Goal: Information Seeking & Learning: Learn about a topic

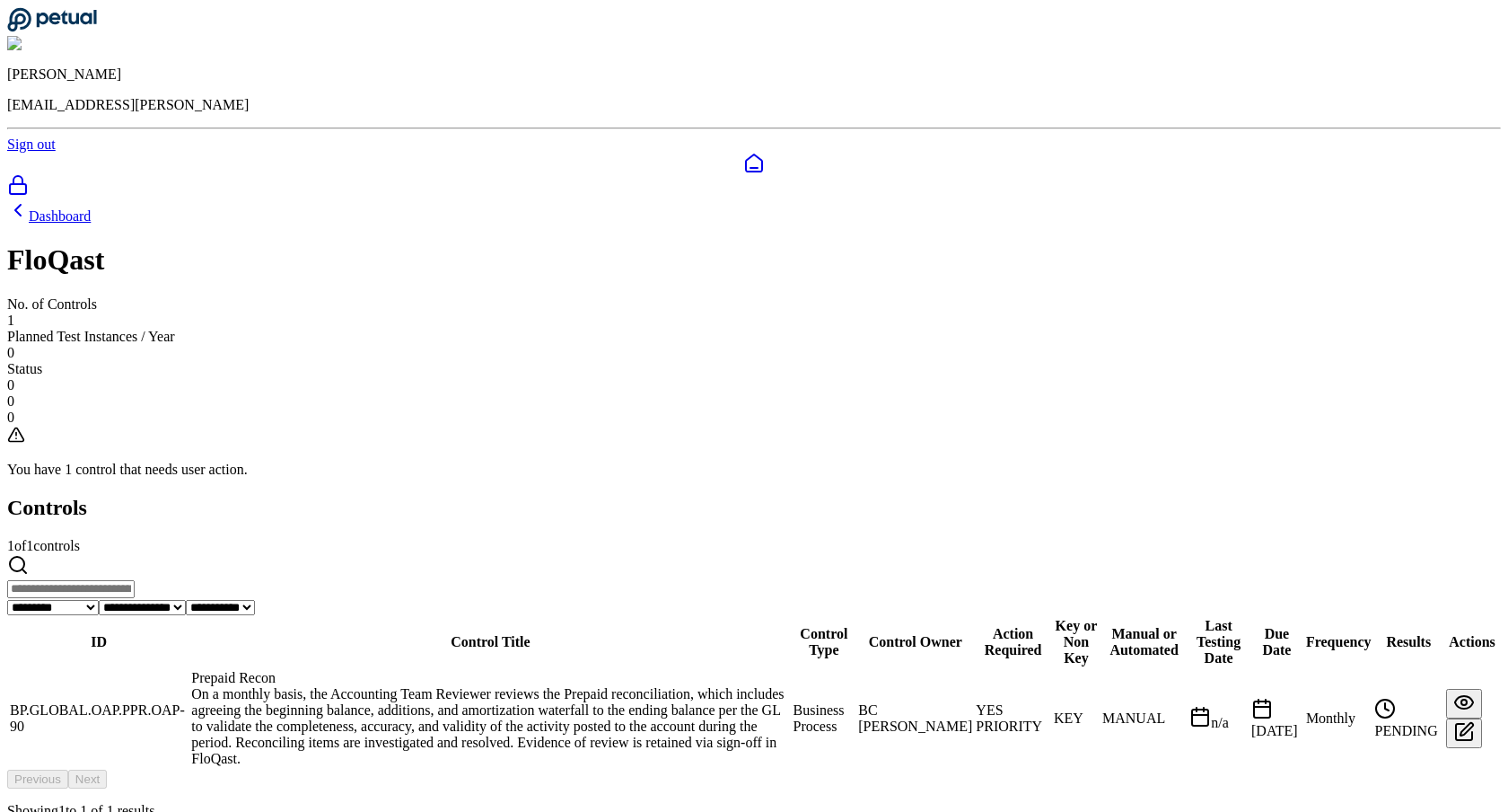
click at [561, 670] on div "Prepaid Recon" at bounding box center [490, 678] width 598 height 16
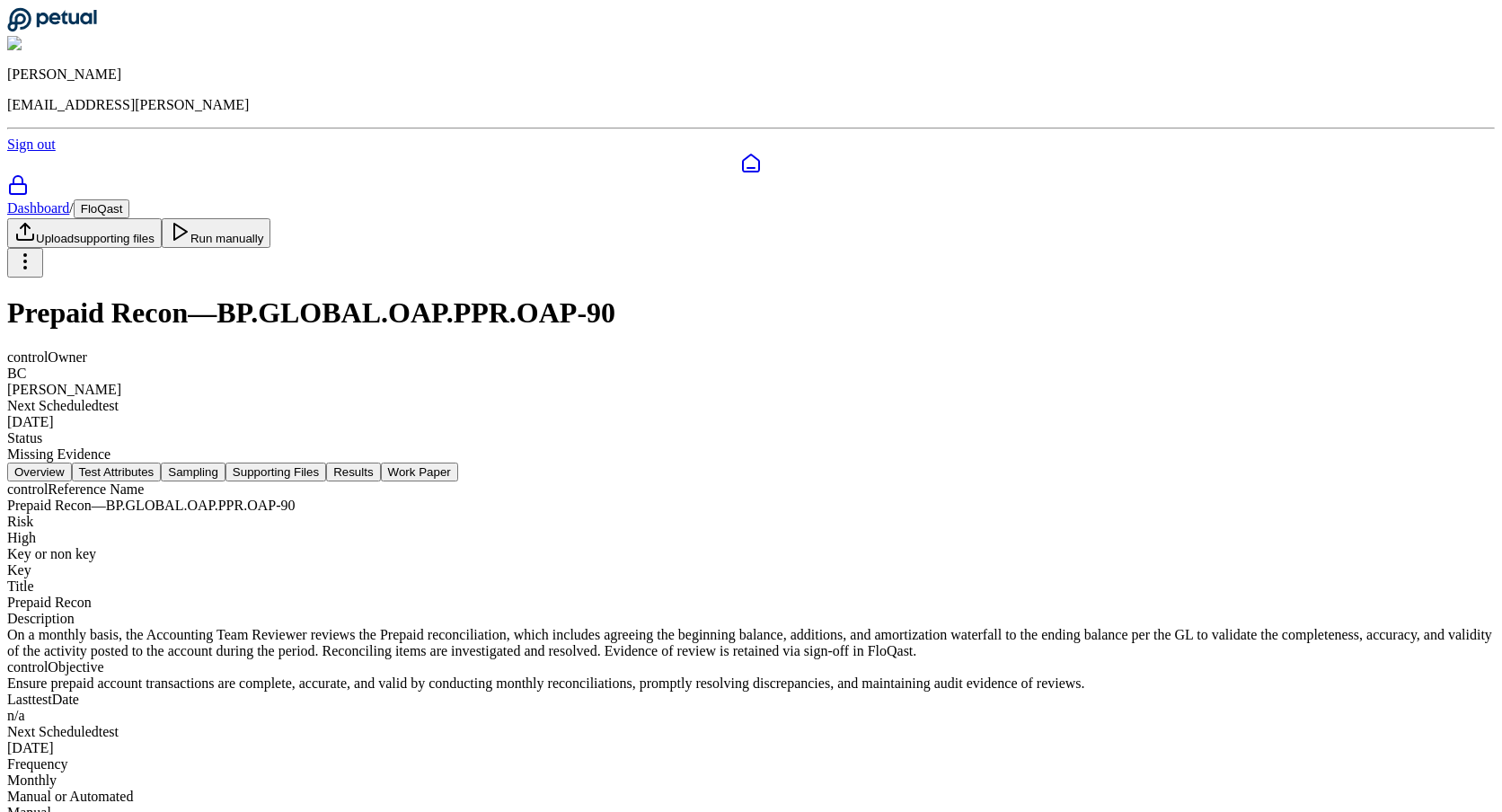
click at [326, 463] on button "Supporting Files" at bounding box center [276, 472] width 101 height 19
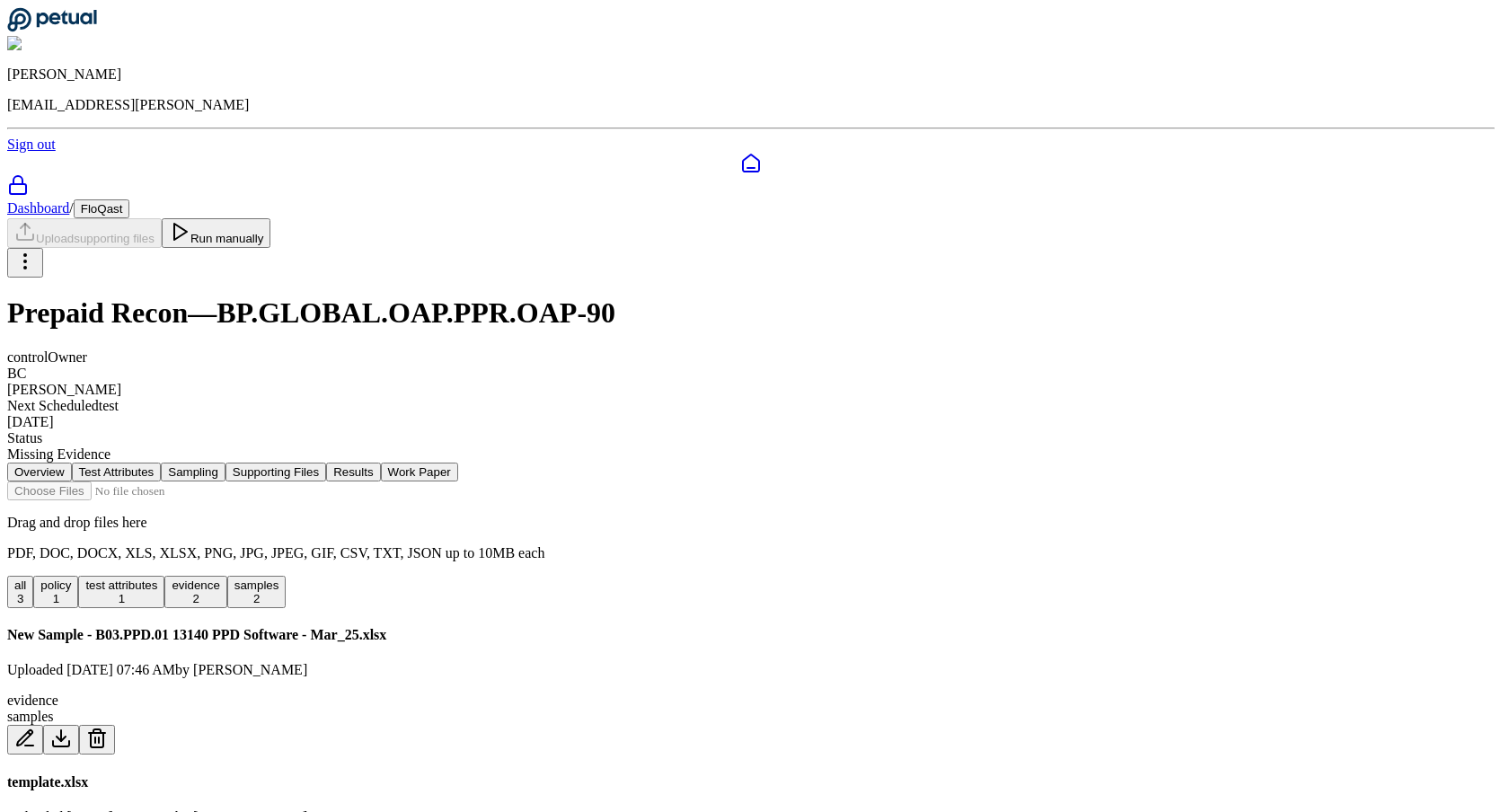
click at [162, 463] on button "Test Attributes" at bounding box center [116, 472] width 90 height 19
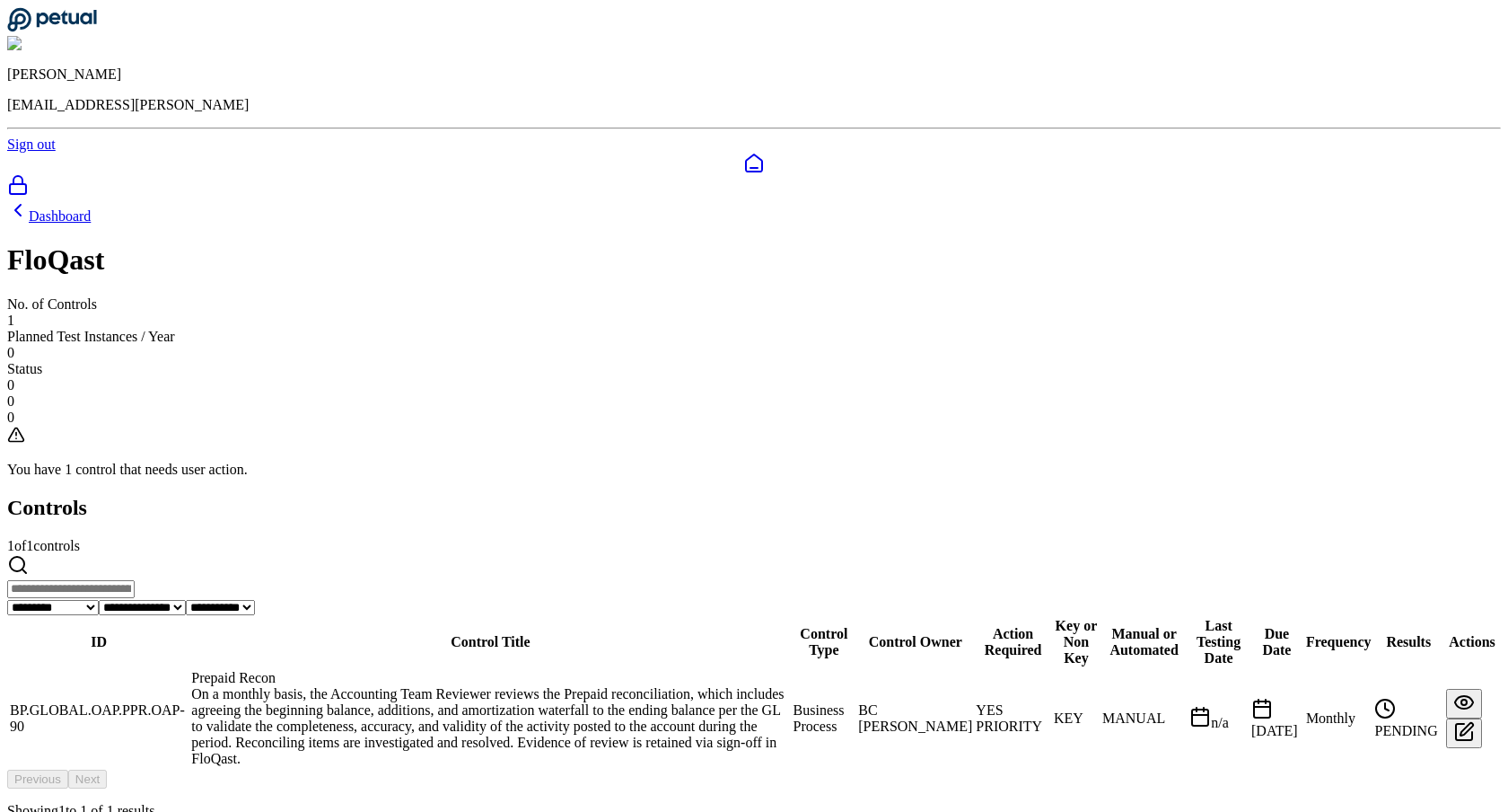
click at [536, 670] on div "Prepaid Recon" at bounding box center [490, 678] width 598 height 16
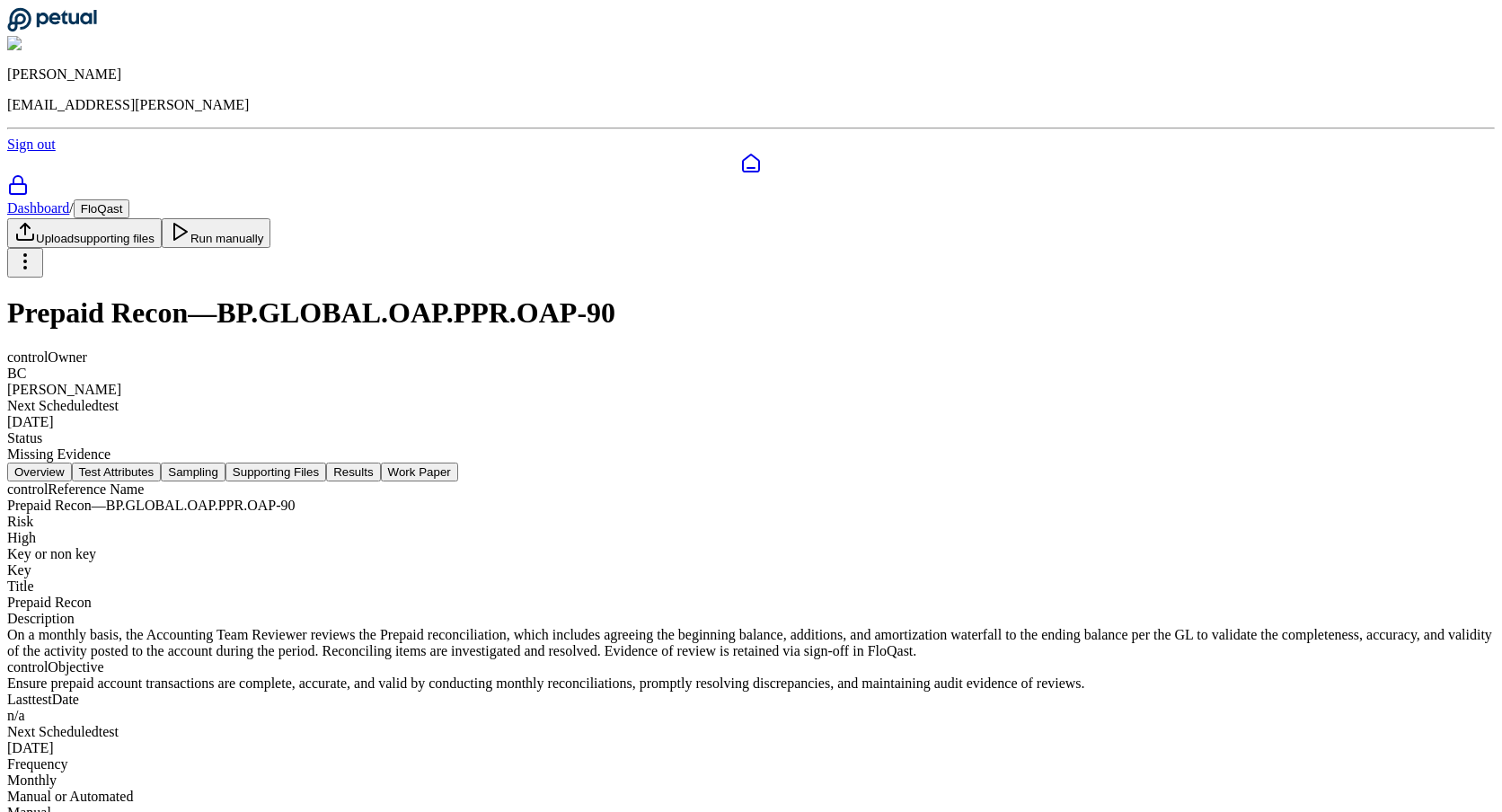
click at [380, 463] on button "Results" at bounding box center [352, 472] width 54 height 19
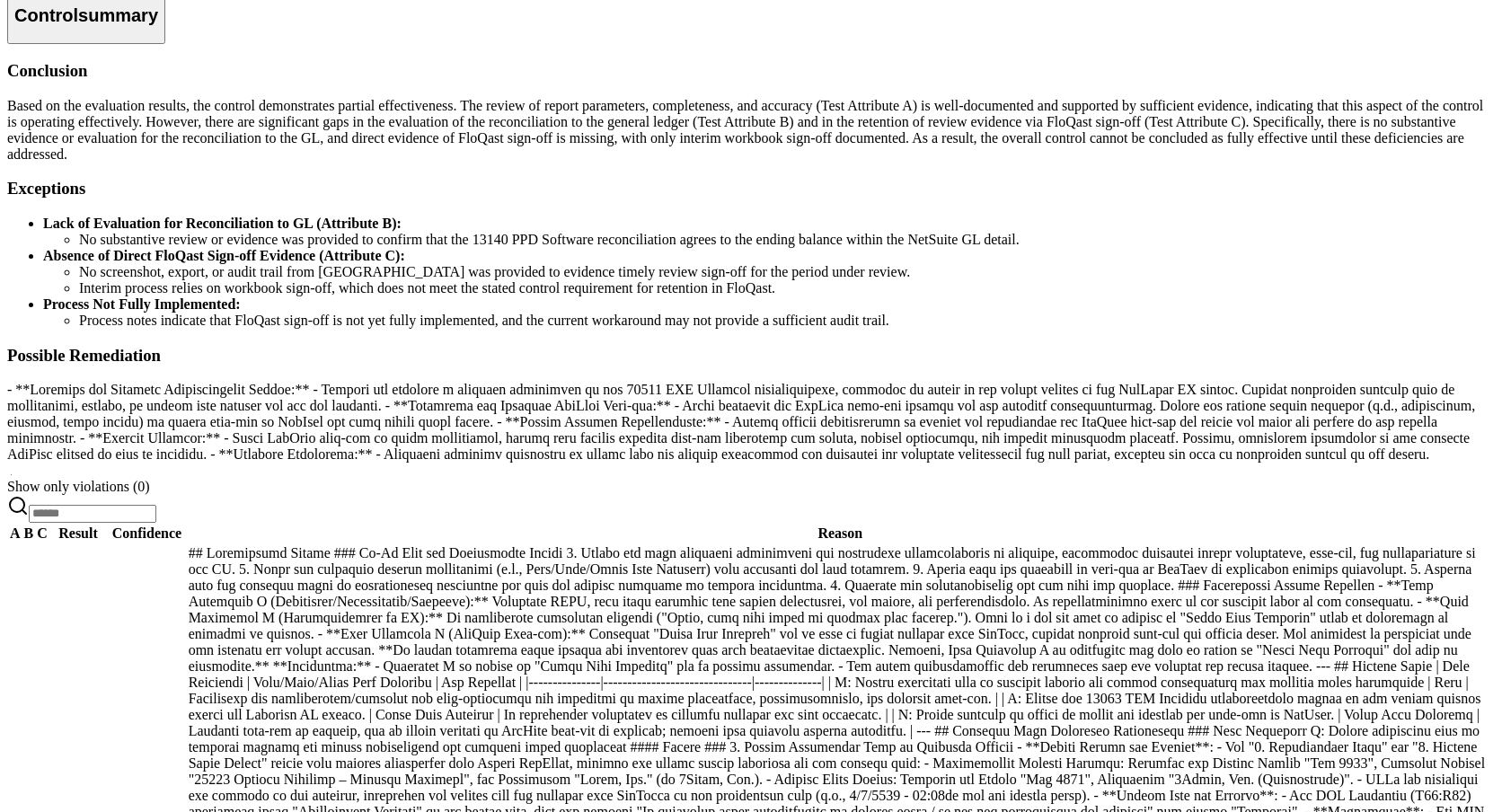
scroll to position [743, 0]
